Goal: Task Accomplishment & Management: Use online tool/utility

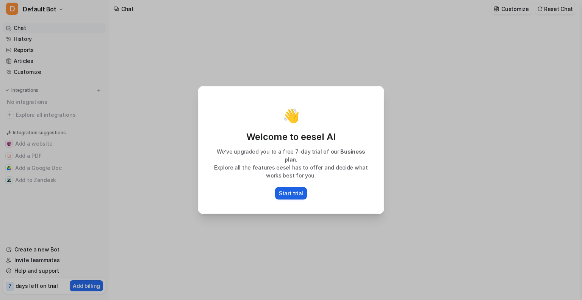
click at [291, 192] on p "Start trial" at bounding box center [291, 193] width 24 height 8
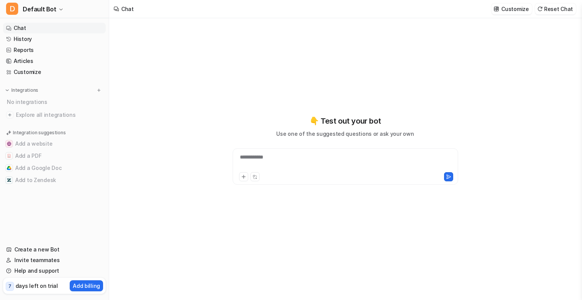
type textarea "**********"
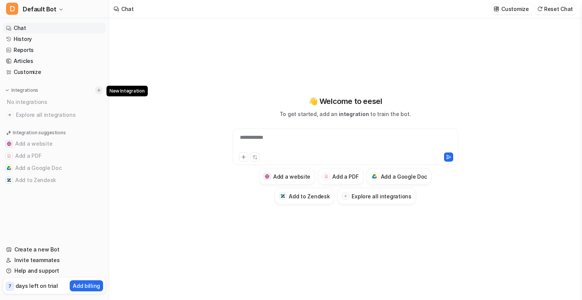
click at [99, 90] on img at bounding box center [98, 90] width 5 height 5
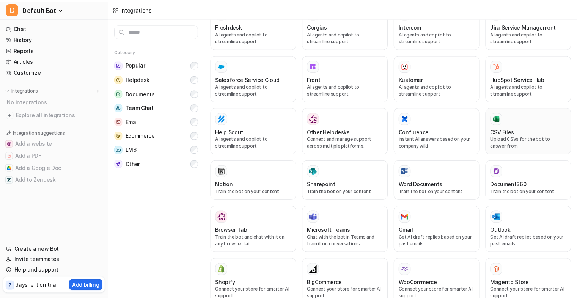
scroll to position [38, 0]
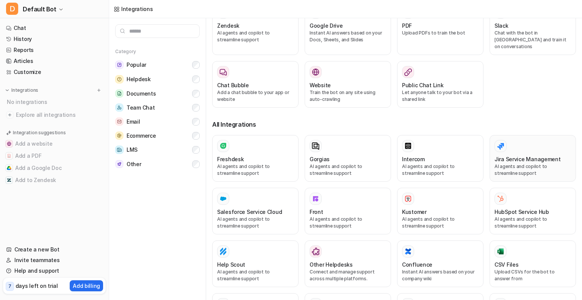
click at [537, 163] on p "AI agents and copilot to streamline support" at bounding box center [533, 170] width 77 height 14
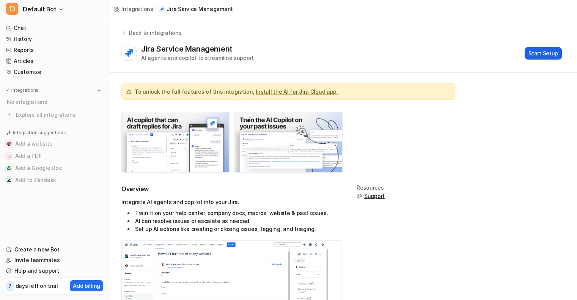
click at [546, 52] on button "Start Setup" at bounding box center [542, 53] width 37 height 13
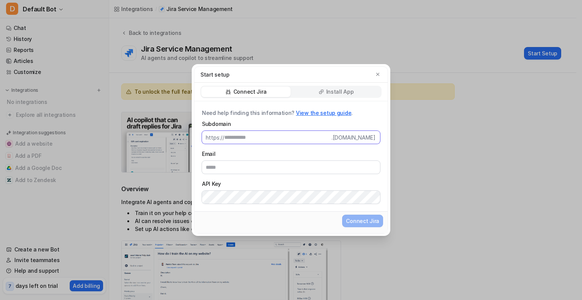
click at [290, 138] on input "Subdomain" at bounding box center [278, 137] width 107 height 13
click at [330, 89] on p "Install App" at bounding box center [341, 92] width 28 height 8
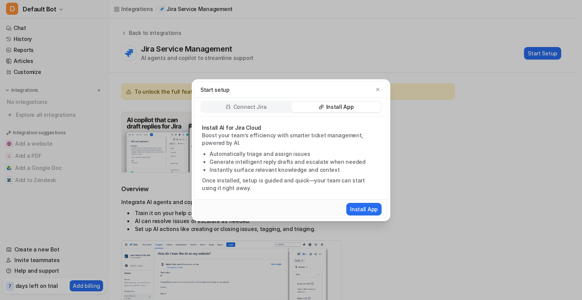
click at [246, 105] on p "Connect Jira" at bounding box center [250, 107] width 33 height 8
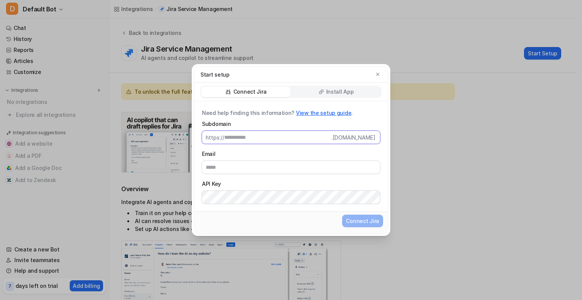
click at [272, 144] on input "Subdomain" at bounding box center [278, 137] width 107 height 13
click at [242, 170] on input "Email" at bounding box center [291, 167] width 178 height 13
click at [248, 170] on input "Email" at bounding box center [291, 167] width 178 height 13
click at [231, 139] on input "Subdomain" at bounding box center [278, 137] width 107 height 13
paste input "**********"
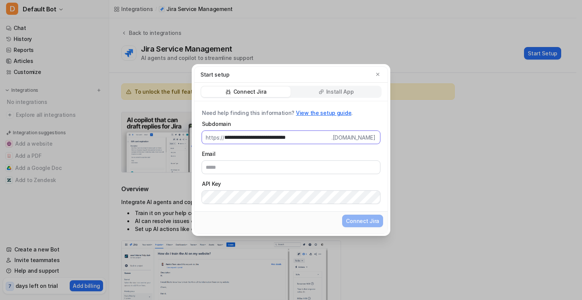
type input "**********"
click at [277, 169] on input "Email" at bounding box center [291, 167] width 178 height 13
type input "*"
click at [239, 165] on input "Email" at bounding box center [291, 167] width 178 height 13
paste input "**********"
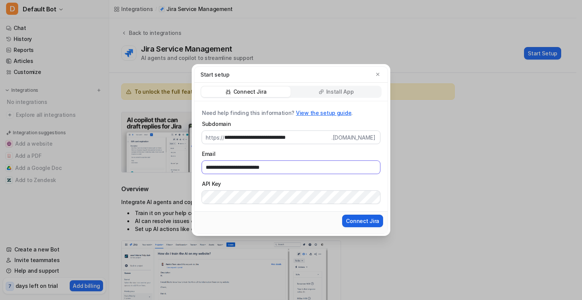
type input "**********"
click at [366, 221] on span "Connect Jira" at bounding box center [362, 221] width 33 height 8
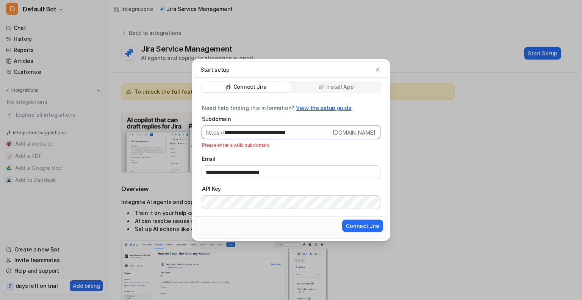
click at [325, 132] on input "**********" at bounding box center [278, 132] width 107 height 13
drag, startPoint x: 322, startPoint y: 132, endPoint x: 274, endPoint y: 133, distance: 48.2
click at [274, 133] on input "**********" at bounding box center [278, 132] width 107 height 13
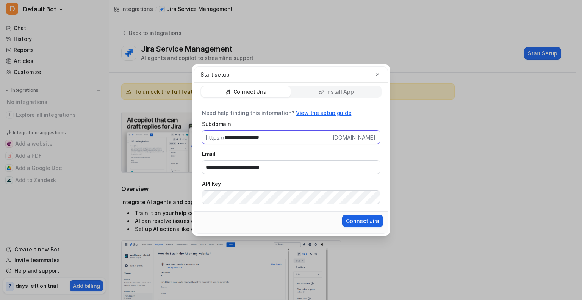
type input "**********"
click at [370, 220] on span "Connect Jira" at bounding box center [362, 221] width 33 height 8
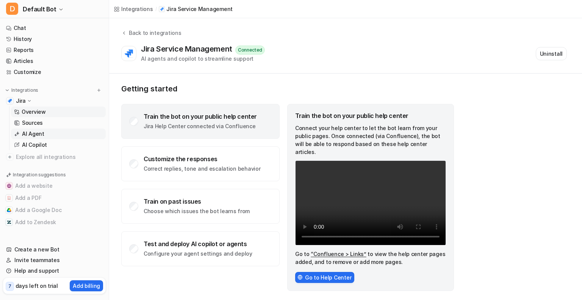
click at [55, 133] on link "AI Agent" at bounding box center [58, 134] width 95 height 11
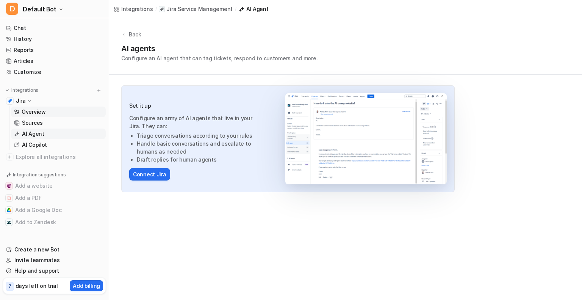
click at [48, 112] on link "Overview" at bounding box center [58, 112] width 95 height 11
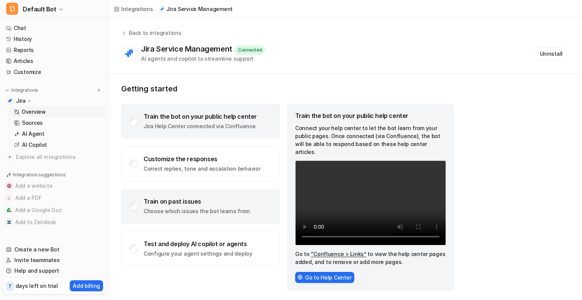
click at [213, 214] on p "Choose which issues the bot learns from" at bounding box center [197, 211] width 106 height 8
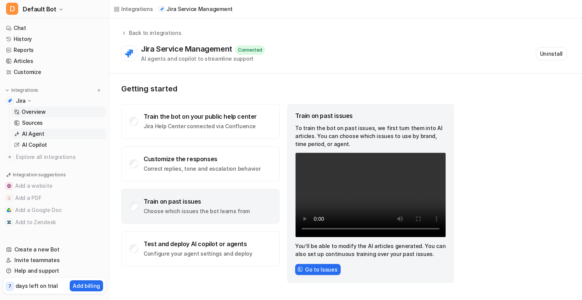
click at [56, 129] on link "AI Agent" at bounding box center [58, 134] width 95 height 11
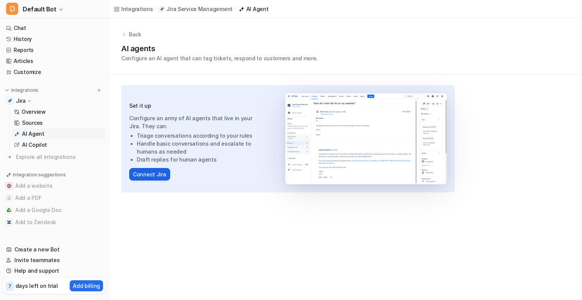
click at [162, 174] on button "Connect Jira" at bounding box center [149, 174] width 41 height 13
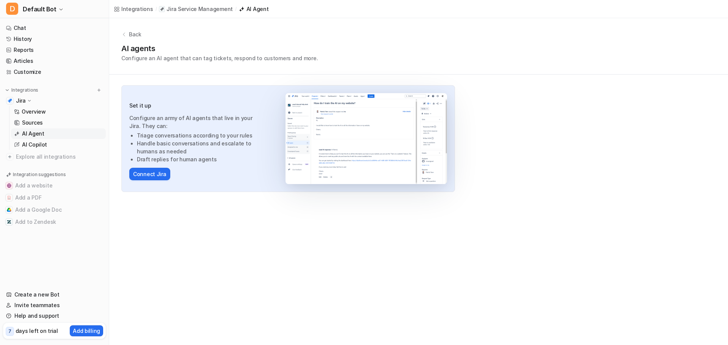
click at [495, 113] on div "Back AI agents Configure an AI agent that can tag tickets, respond to customers…" at bounding box center [418, 110] width 619 height 185
click at [53, 113] on link "Overview" at bounding box center [58, 112] width 95 height 11
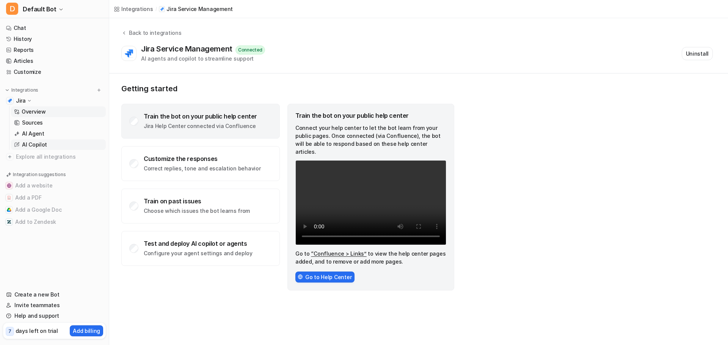
click at [55, 145] on link "AI Copilot" at bounding box center [58, 145] width 95 height 11
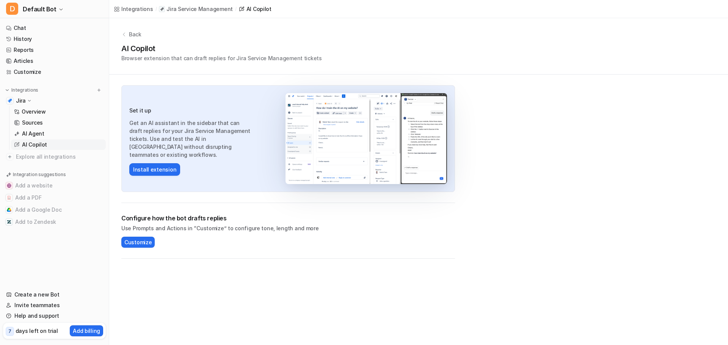
click at [61, 140] on link "AI Copilot" at bounding box center [58, 145] width 95 height 11
click at [50, 27] on link "Chat" at bounding box center [54, 28] width 103 height 11
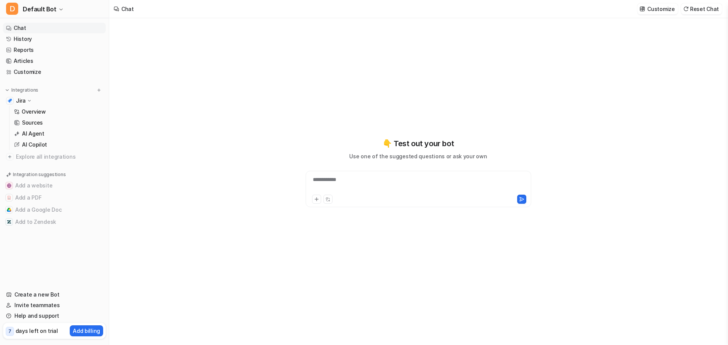
drag, startPoint x: 397, startPoint y: 170, endPoint x: 393, endPoint y: 179, distance: 10.0
click at [397, 171] on div "**********" at bounding box center [418, 172] width 279 height 69
click at [393, 179] on div "**********" at bounding box center [419, 184] width 222 height 17
click at [30, 102] on icon at bounding box center [30, 100] width 6 height 5
click at [30, 102] on icon at bounding box center [29, 101] width 5 height 6
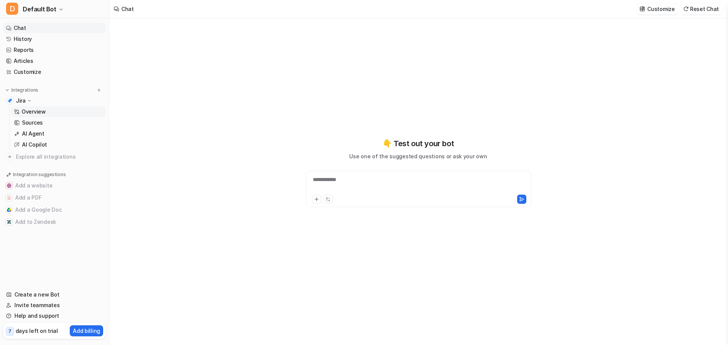
click at [31, 113] on p "Overview" at bounding box center [34, 112] width 24 height 8
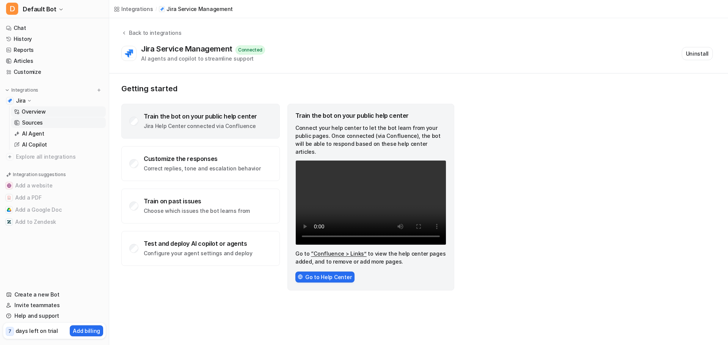
click at [50, 124] on link "Sources" at bounding box center [58, 123] width 95 height 11
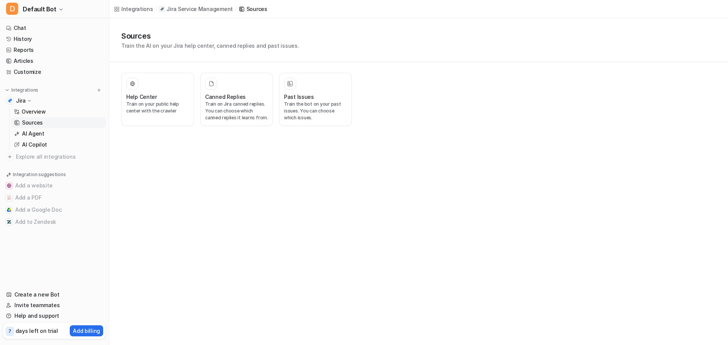
click at [36, 124] on p "Sources" at bounding box center [32, 123] width 21 height 8
click at [49, 134] on link "AI Agent" at bounding box center [58, 134] width 95 height 11
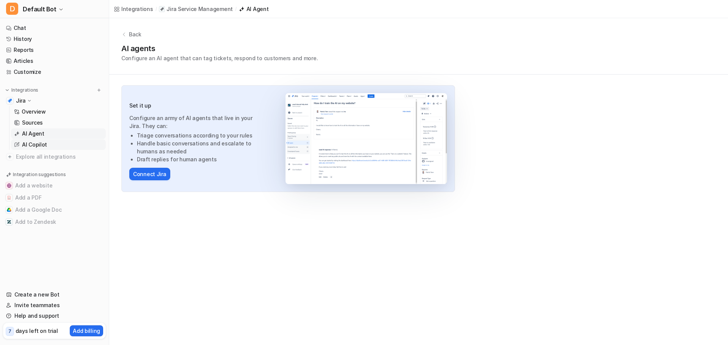
click at [63, 144] on link "AI Copilot" at bounding box center [58, 145] width 95 height 11
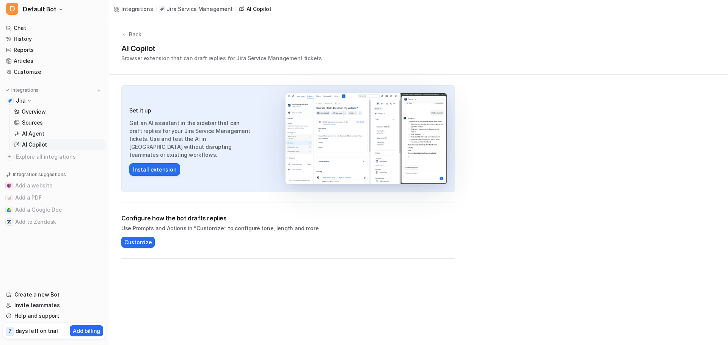
click at [33, 101] on div "Jira" at bounding box center [54, 101] width 103 height 11
click at [29, 115] on span "Explore all integrations" at bounding box center [59, 113] width 87 height 12
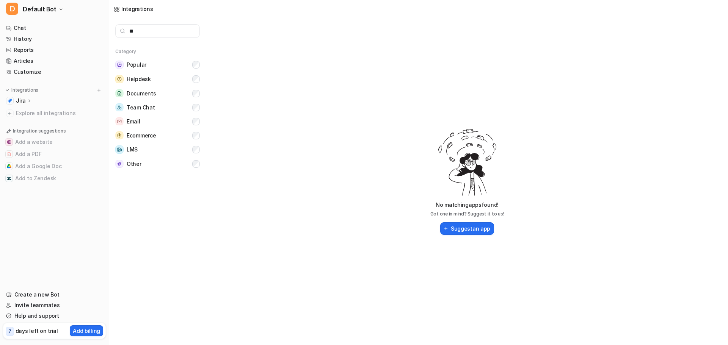
type input "*"
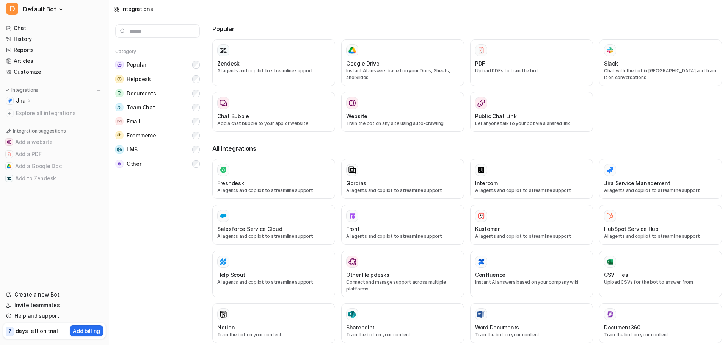
click at [172, 245] on div "Category Popular Helpdesk Documents Team Chat Email Ecommerce LMS Other" at bounding box center [157, 181] width 97 height 327
click at [19, 94] on div "Integrations Jira Overview Sources AI Agent AI Copilot Explore all integrations" at bounding box center [54, 102] width 103 height 32
click at [24, 104] on p "Jira" at bounding box center [21, 101] width 10 height 8
click at [31, 31] on link "Chat" at bounding box center [54, 28] width 103 height 11
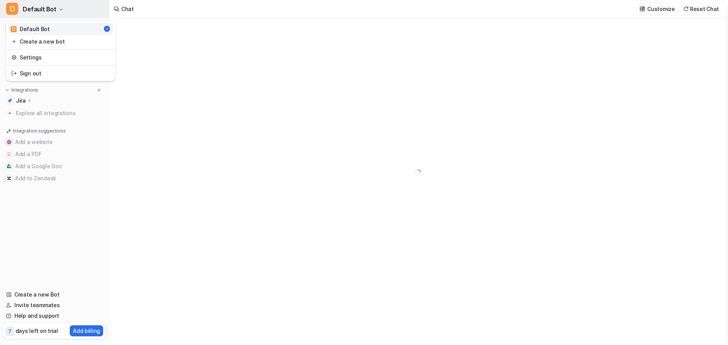
click at [58, 12] on button "D Default Bot" at bounding box center [54, 9] width 109 height 18
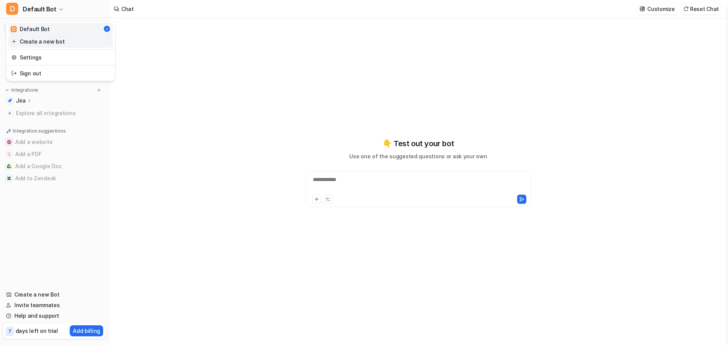
click at [62, 41] on link "Create a new bot" at bounding box center [60, 41] width 105 height 13
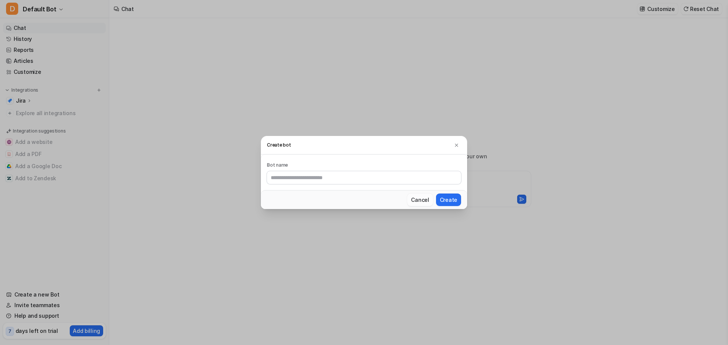
click at [422, 202] on button "Cancel" at bounding box center [419, 200] width 25 height 13
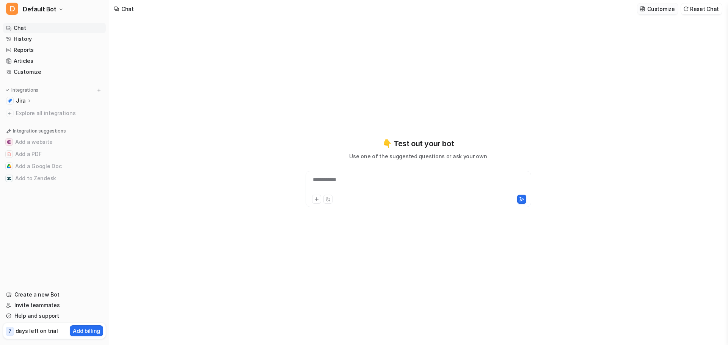
click at [665, 9] on p "Customize" at bounding box center [660, 9] width 27 height 8
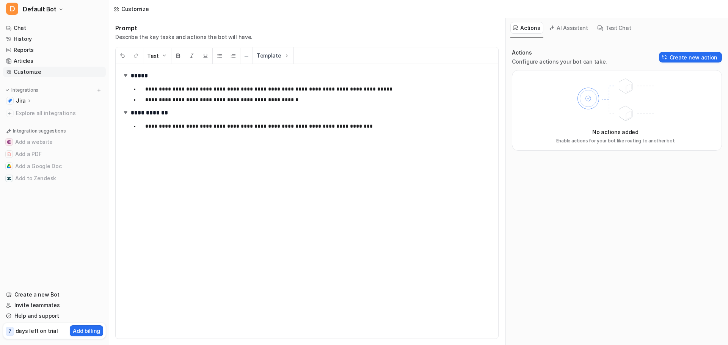
click at [575, 33] on button "AI Assistant" at bounding box center [568, 28] width 45 height 12
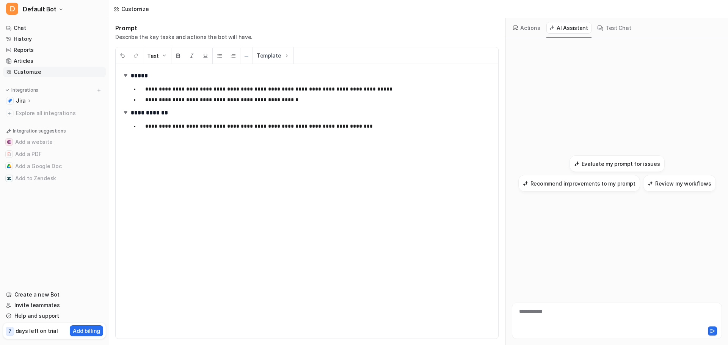
click at [523, 27] on button "Actions" at bounding box center [526, 28] width 33 height 12
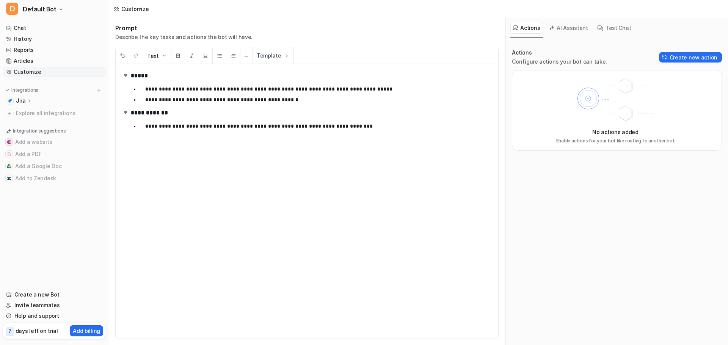
click at [354, 128] on p "**********" at bounding box center [315, 126] width 341 height 9
click at [43, 28] on link "Chat" at bounding box center [54, 28] width 103 height 11
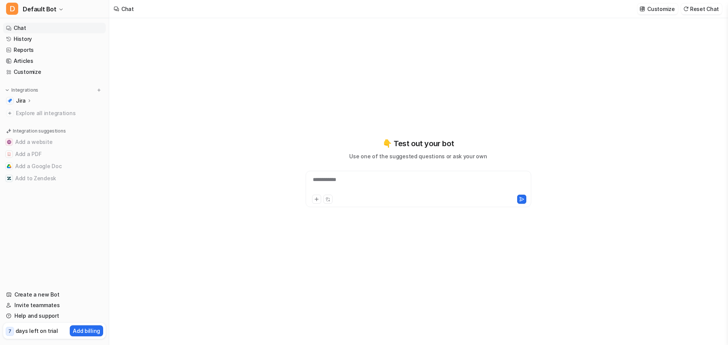
click at [423, 193] on div "**********" at bounding box center [419, 184] width 222 height 17
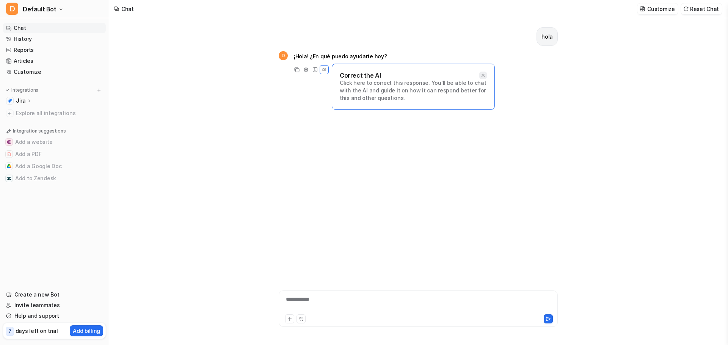
click at [486, 78] on div at bounding box center [483, 76] width 8 height 8
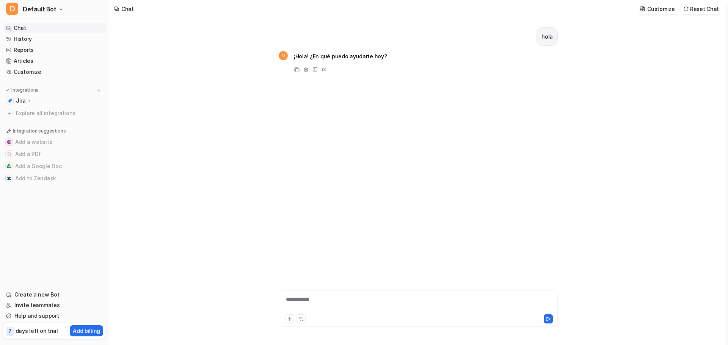
click at [483, 77] on div "hola D ¡Hola! ¿En qué puedo ayudarte hoy? Copy Adjust Tone View Sources Edit" at bounding box center [418, 144] width 279 height 253
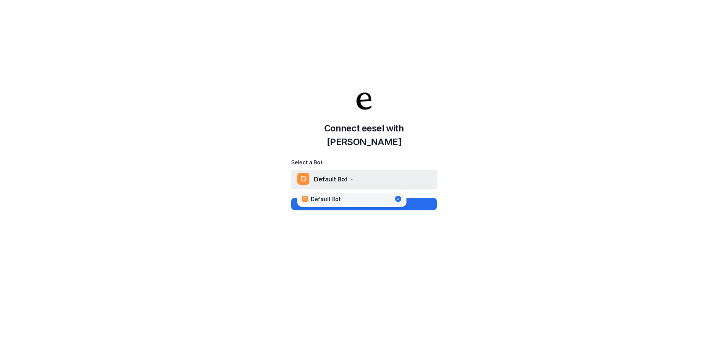
click at [347, 175] on div "D Default Bot" at bounding box center [325, 179] width 57 height 11
click at [350, 177] on icon "button" at bounding box center [352, 179] width 5 height 5
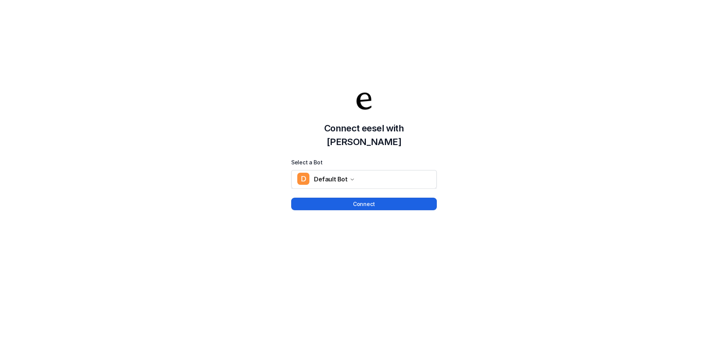
click at [353, 198] on button "Connect" at bounding box center [364, 204] width 146 height 13
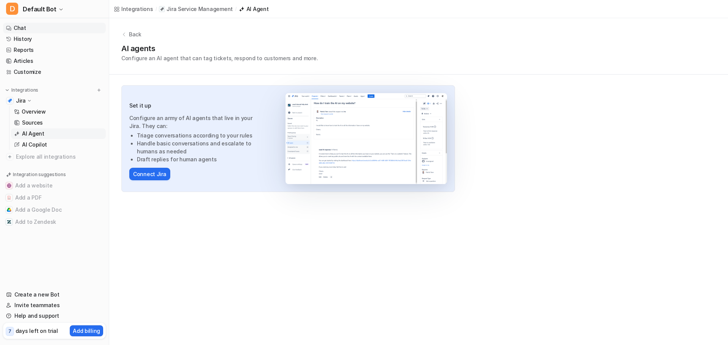
click at [62, 30] on link "Chat" at bounding box center [54, 28] width 103 height 11
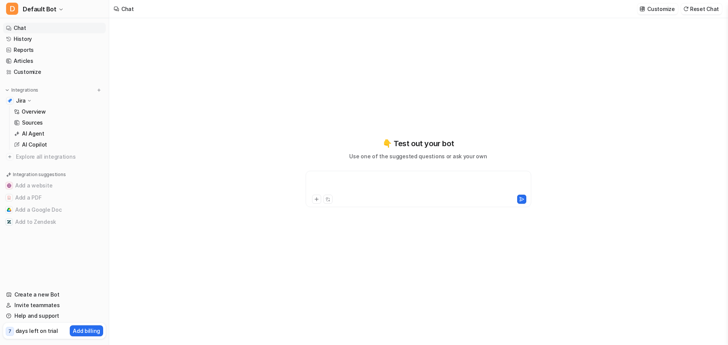
click at [404, 186] on div at bounding box center [419, 184] width 222 height 17
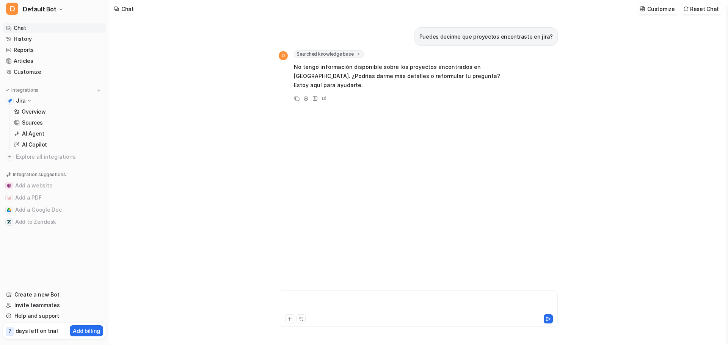
click at [400, 309] on div at bounding box center [418, 304] width 275 height 17
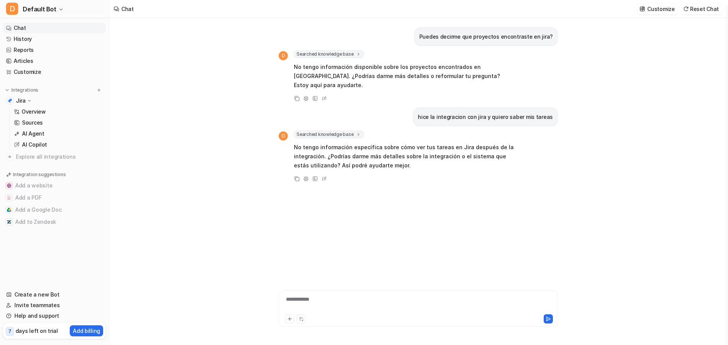
click at [32, 101] on div "Jira" at bounding box center [54, 101] width 103 height 11
click at [42, 143] on p "AI Copilot" at bounding box center [34, 145] width 25 height 8
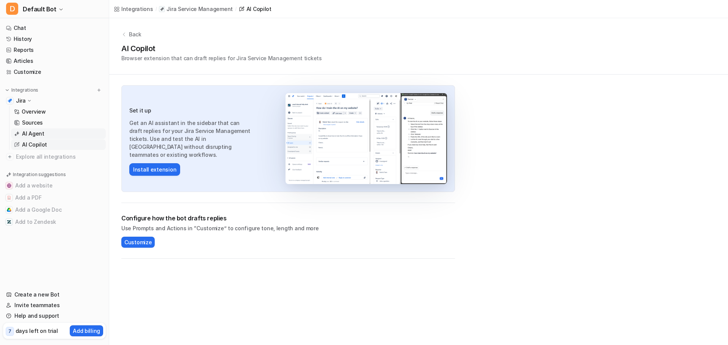
click at [66, 137] on link "AI Agent" at bounding box center [58, 134] width 95 height 11
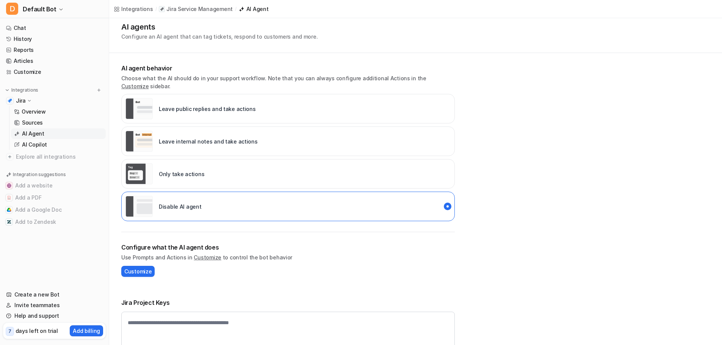
scroll to position [33, 0]
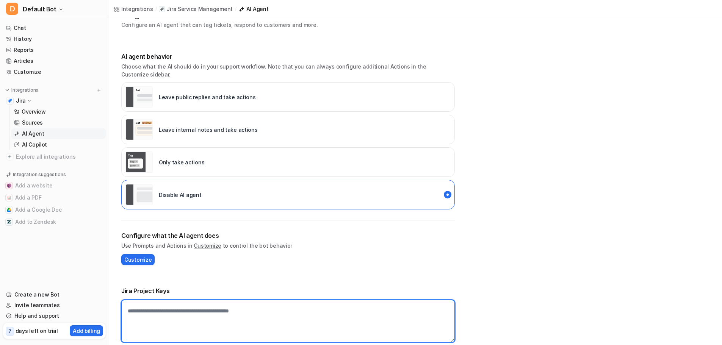
click at [383, 315] on textarea at bounding box center [288, 321] width 334 height 42
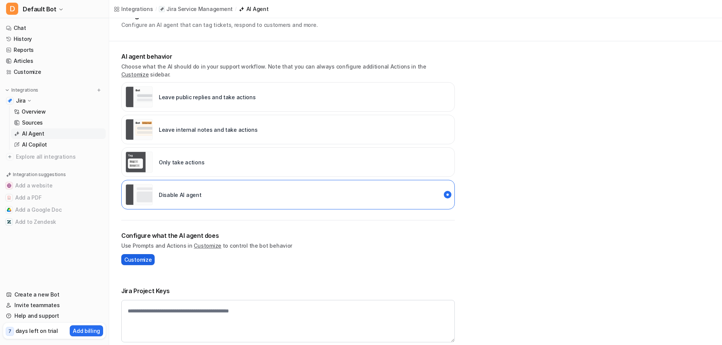
click at [137, 256] on span "Customize" at bounding box center [137, 260] width 27 height 8
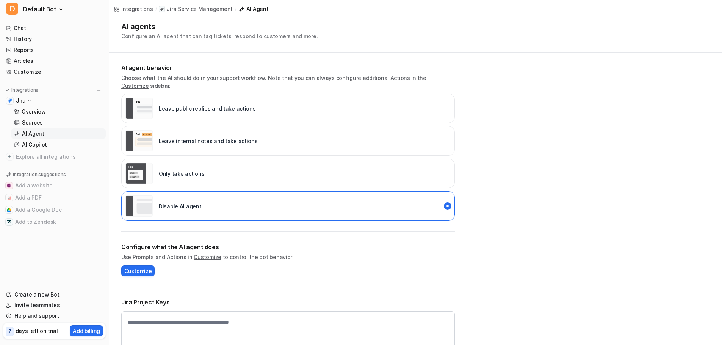
scroll to position [33, 0]
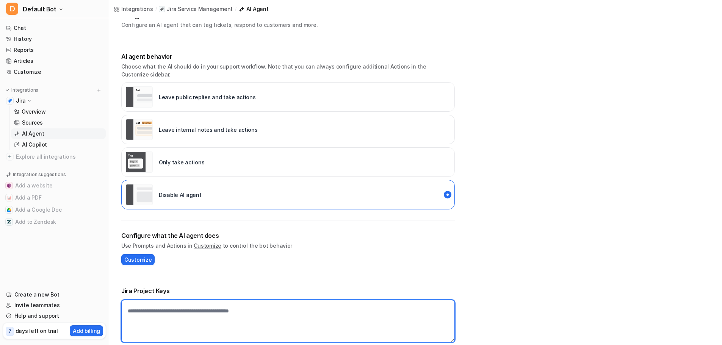
click at [240, 317] on textarea at bounding box center [288, 321] width 334 height 42
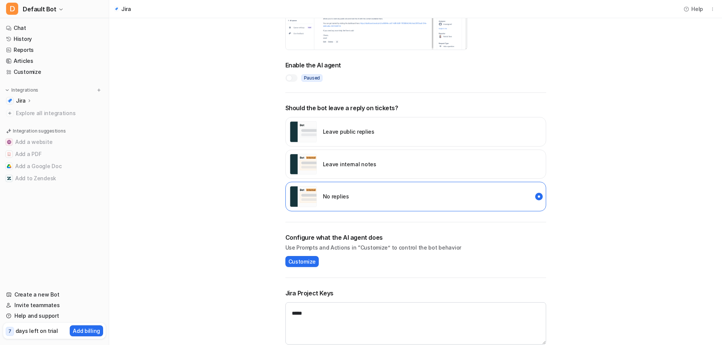
scroll to position [132, 0]
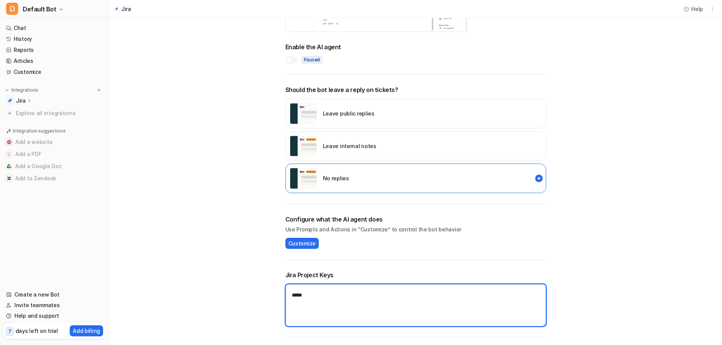
click at [381, 305] on textarea "*****" at bounding box center [416, 305] width 261 height 42
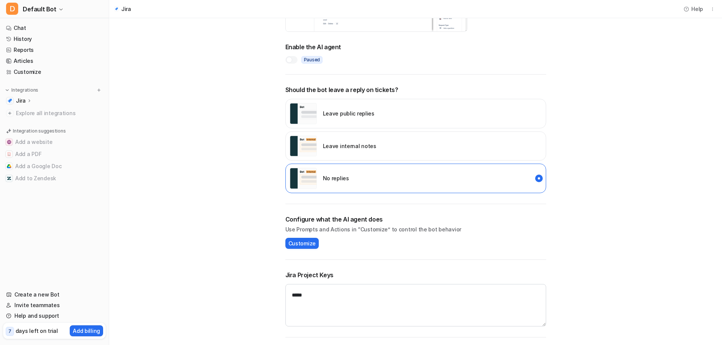
click at [589, 279] on main "AI Agent Configure an AI agent that can tag tickets, respond to customers and m…" at bounding box center [415, 116] width 613 height 460
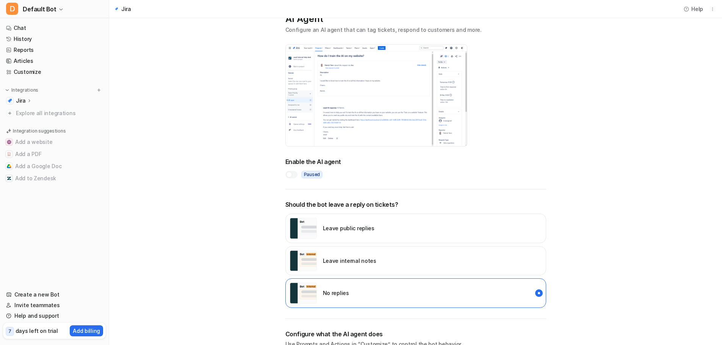
scroll to position [0, 0]
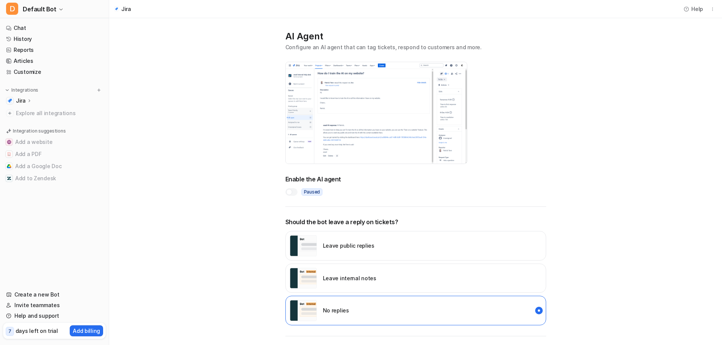
click at [295, 193] on div at bounding box center [292, 192] width 12 height 8
click at [377, 184] on div "Enable the AI agent Live" at bounding box center [416, 185] width 261 height 21
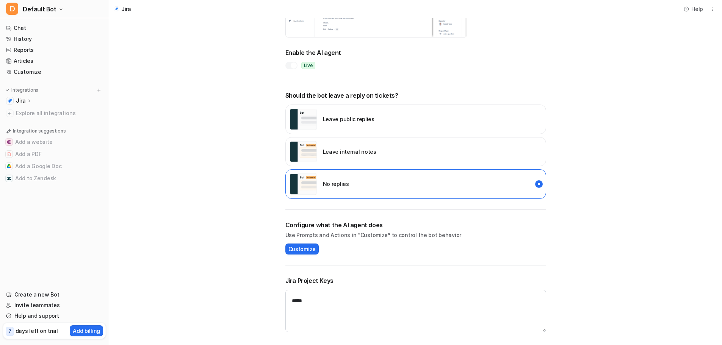
scroll to position [132, 0]
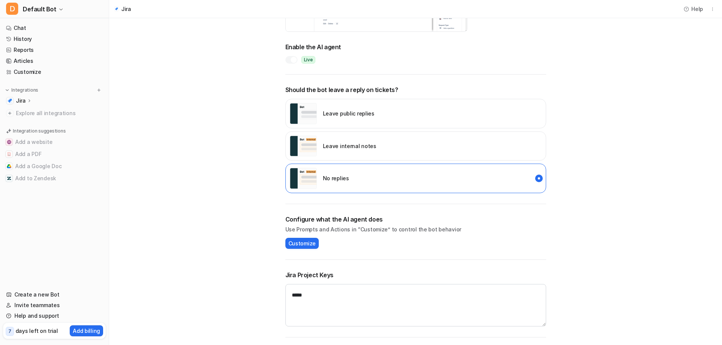
click at [464, 329] on div "AI Agent Configure an AI agent that can tag tickets, respond to customers and m…" at bounding box center [416, 117] width 276 height 455
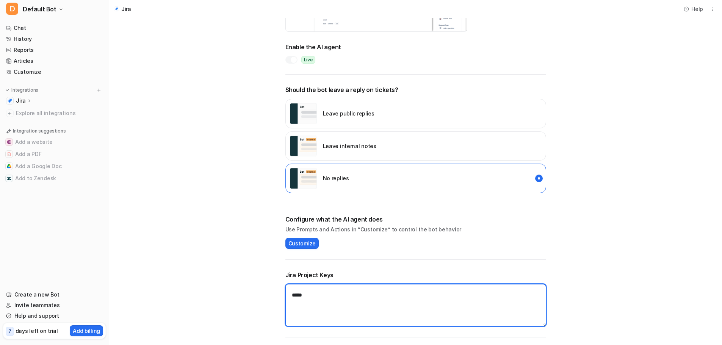
click at [461, 317] on textarea "*****" at bounding box center [416, 305] width 261 height 42
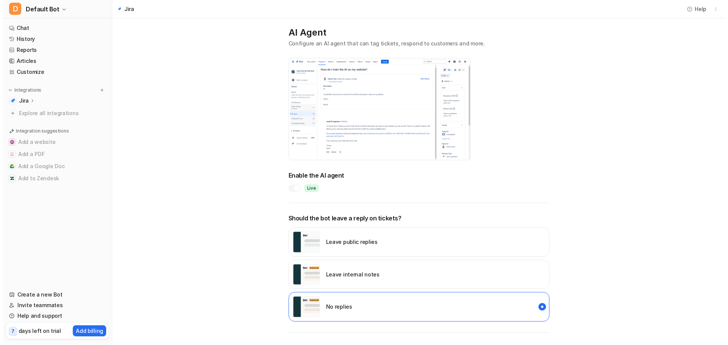
scroll to position [0, 0]
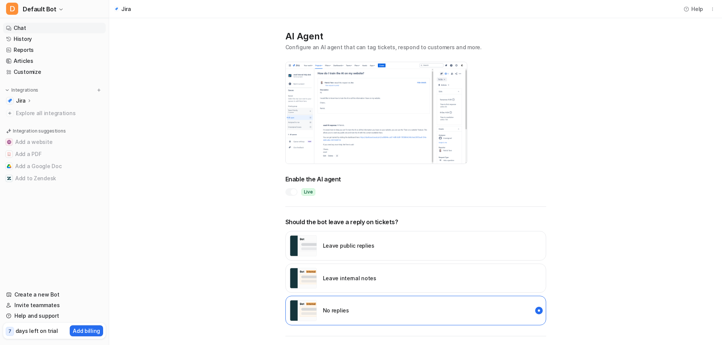
click at [44, 32] on link "Chat" at bounding box center [54, 28] width 103 height 11
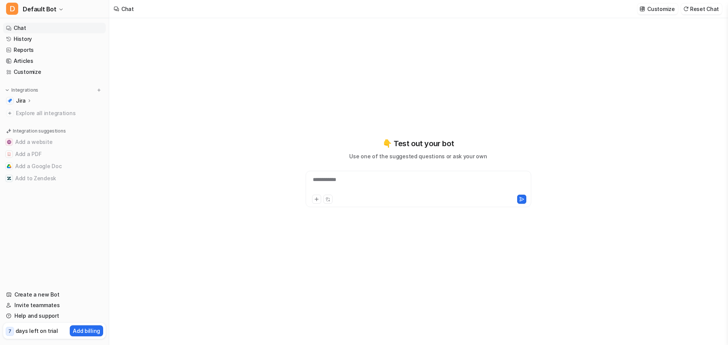
type textarea "**********"
click at [383, 185] on div at bounding box center [419, 184] width 222 height 17
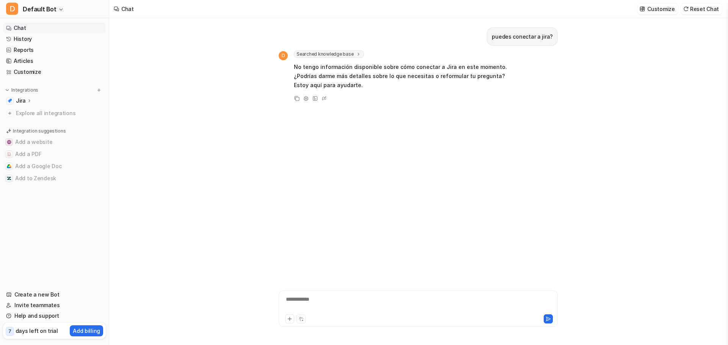
click at [37, 97] on div "Jira" at bounding box center [54, 101] width 103 height 11
